Goal: Find specific page/section

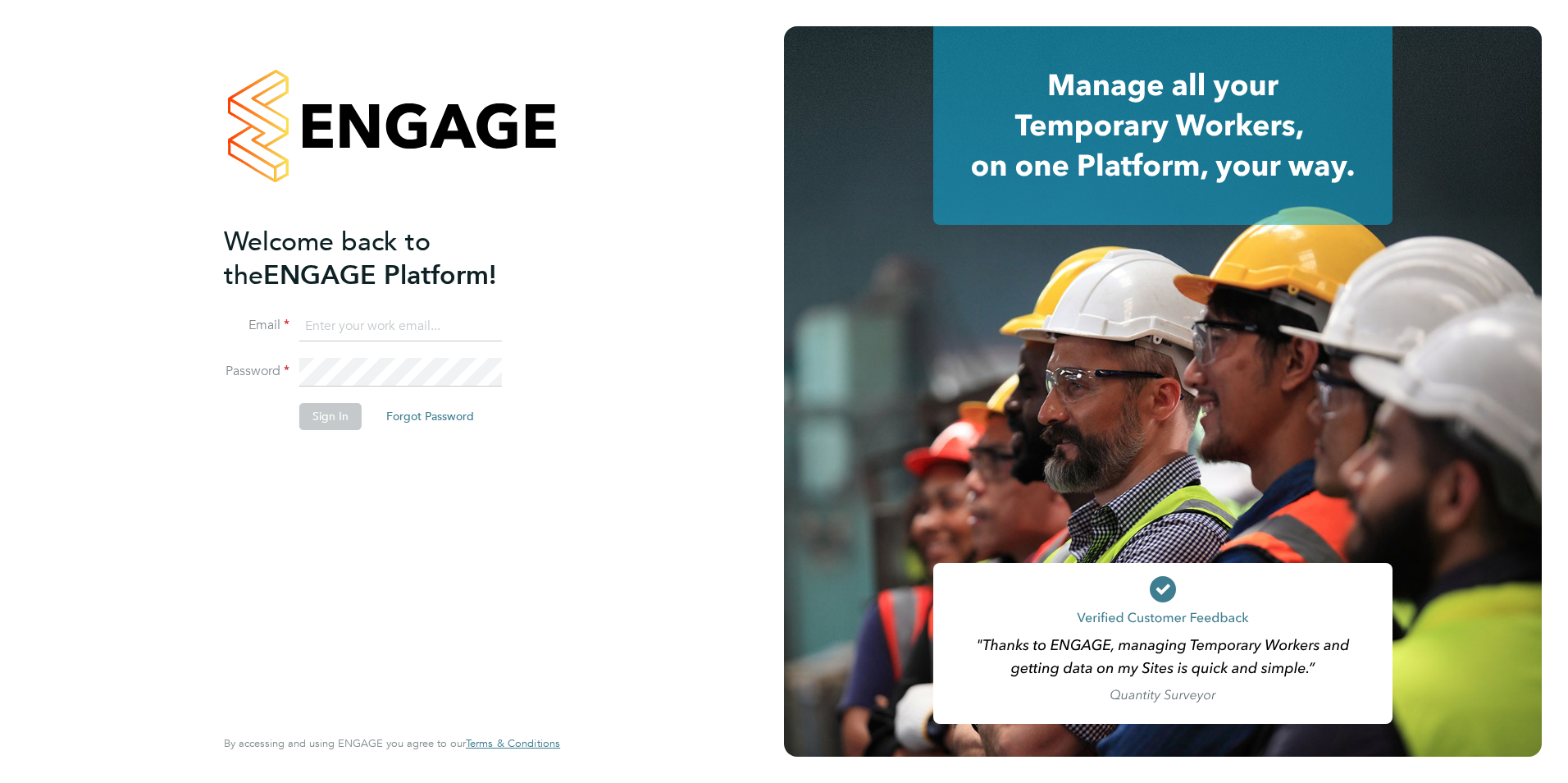
type input "libby@mmpconsultancy.co.uk"
click at [313, 413] on button "Sign In" at bounding box center [331, 416] width 62 height 26
